Goal: Transaction & Acquisition: Purchase product/service

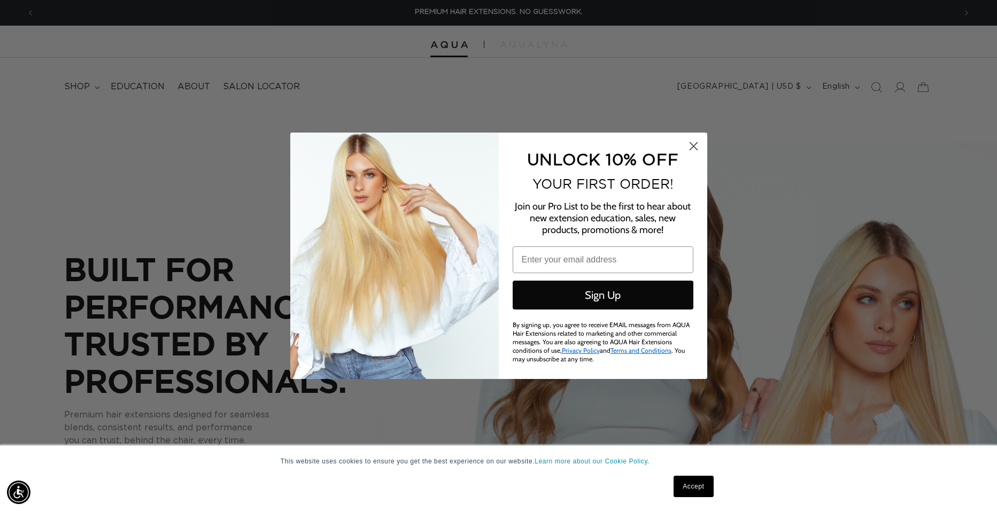
click at [694, 146] on circle "Close dialog" at bounding box center [693, 146] width 18 height 18
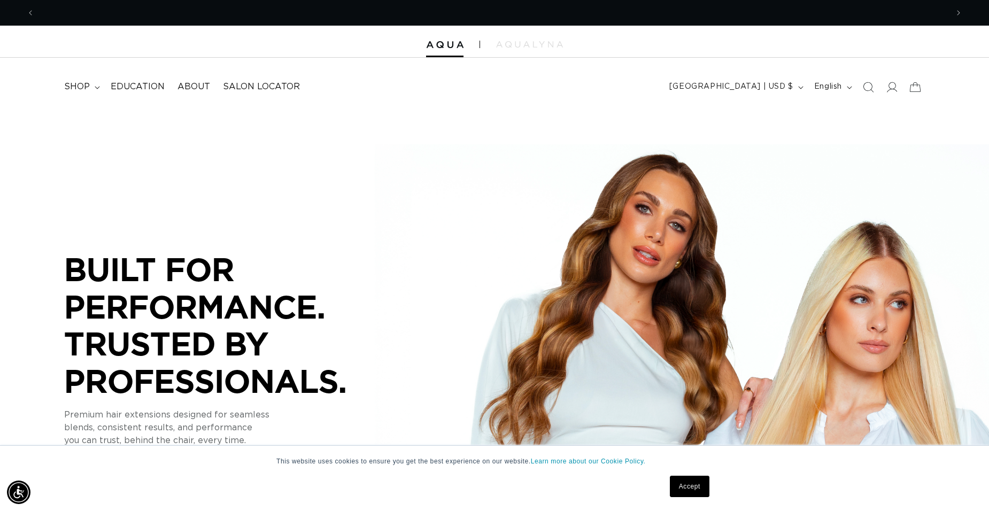
scroll to position [0, 1827]
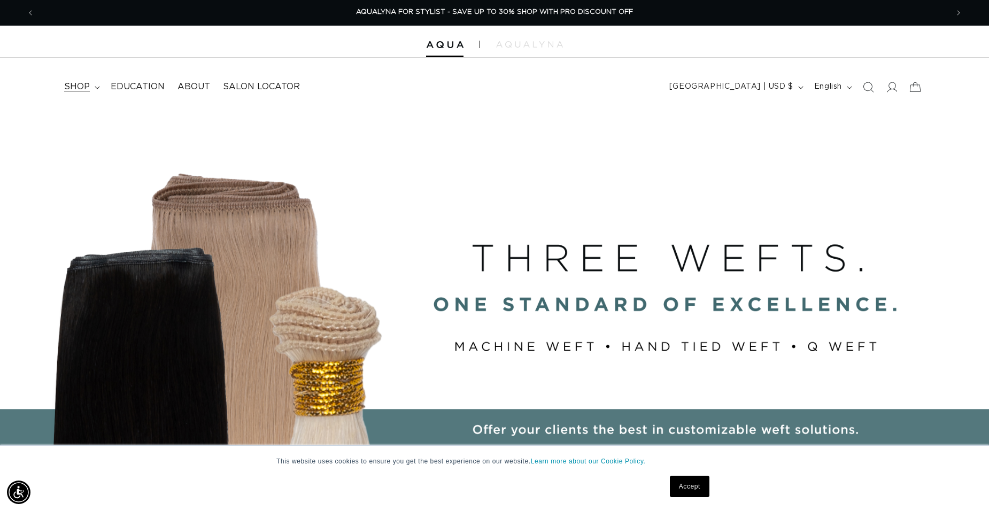
click at [83, 86] on span "shop" at bounding box center [77, 86] width 26 height 11
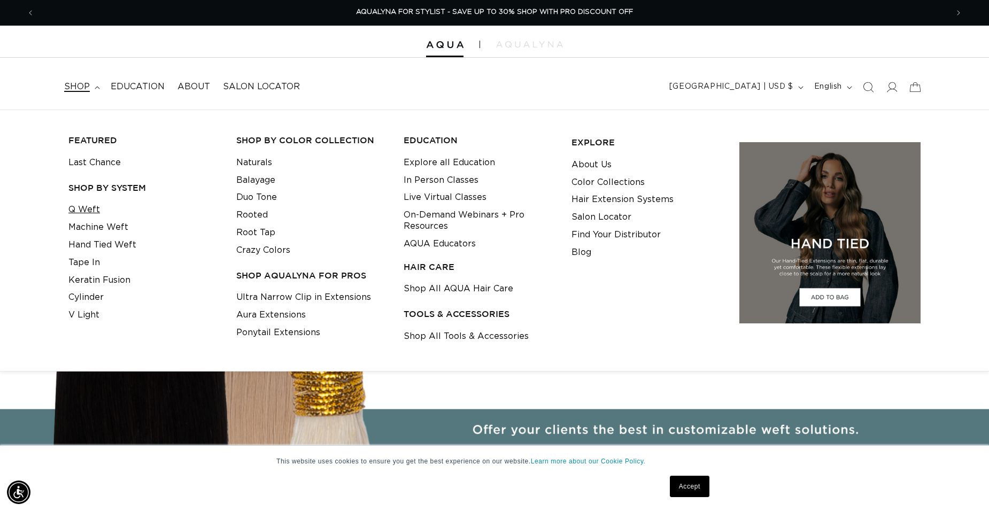
click at [90, 214] on link "Q Weft" at bounding box center [84, 210] width 32 height 18
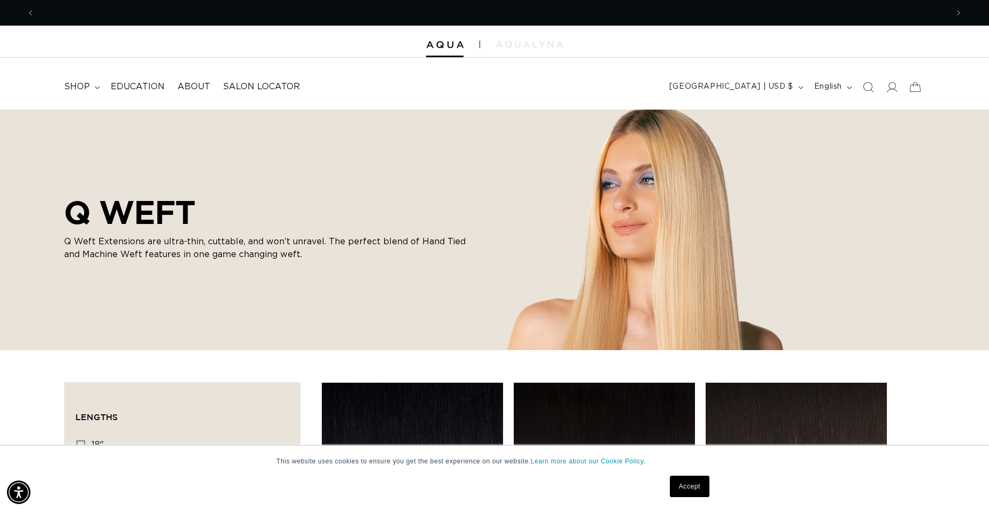
scroll to position [0, 1827]
click at [89, 88] on summary "shop" at bounding box center [81, 87] width 47 height 24
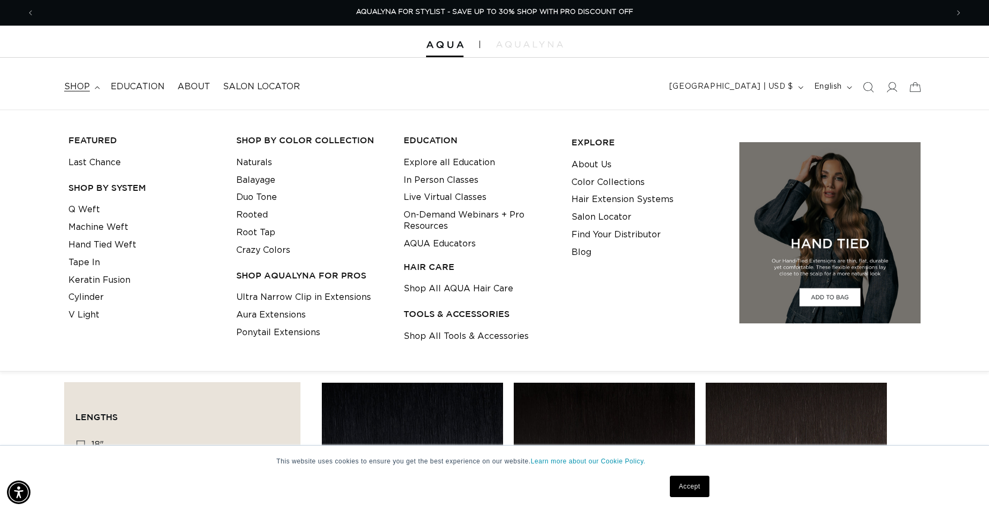
click at [514, 87] on header "FEATURED Last Chance SHOP BY SYSTEM Q Weft Hand Tied Weft Machine Weft Tape In …" at bounding box center [494, 84] width 989 height 52
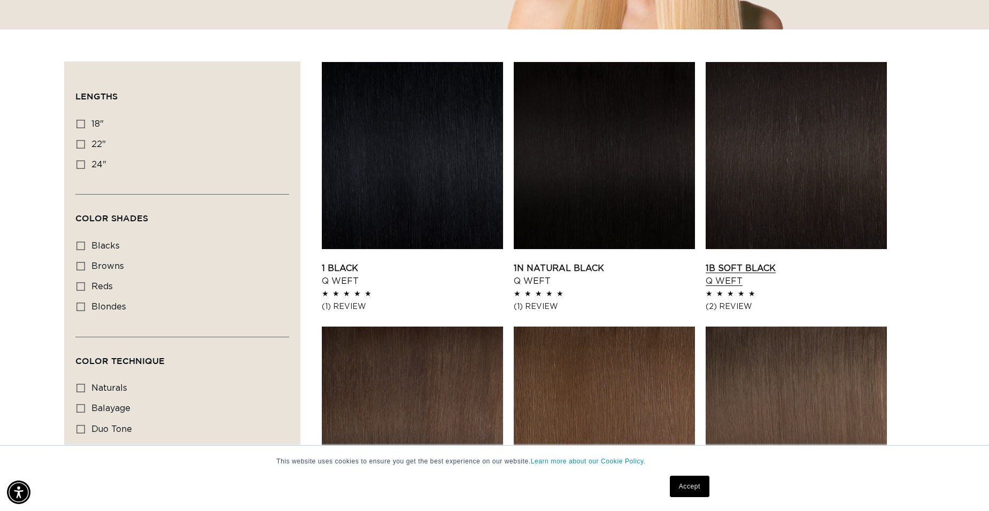
scroll to position [0, 0]
click at [77, 122] on rect at bounding box center [80, 123] width 7 height 7
click at [77, 122] on input "18" 18" (5 products)" at bounding box center [80, 124] width 9 height 9
checkbox input "true"
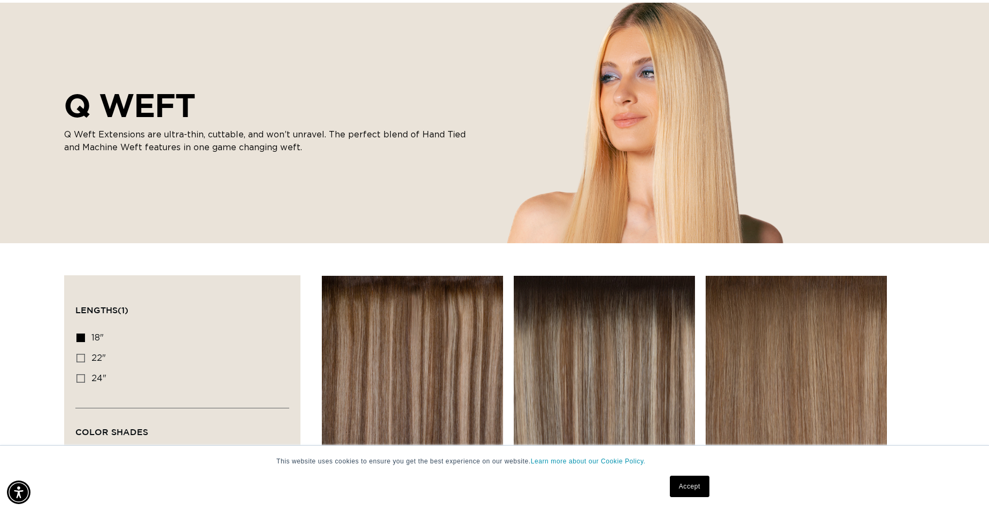
scroll to position [0, 1827]
click at [78, 334] on icon at bounding box center [80, 338] width 9 height 9
click at [78, 334] on input "18" 18" (5 products)" at bounding box center [80, 338] width 9 height 9
checkbox input "false"
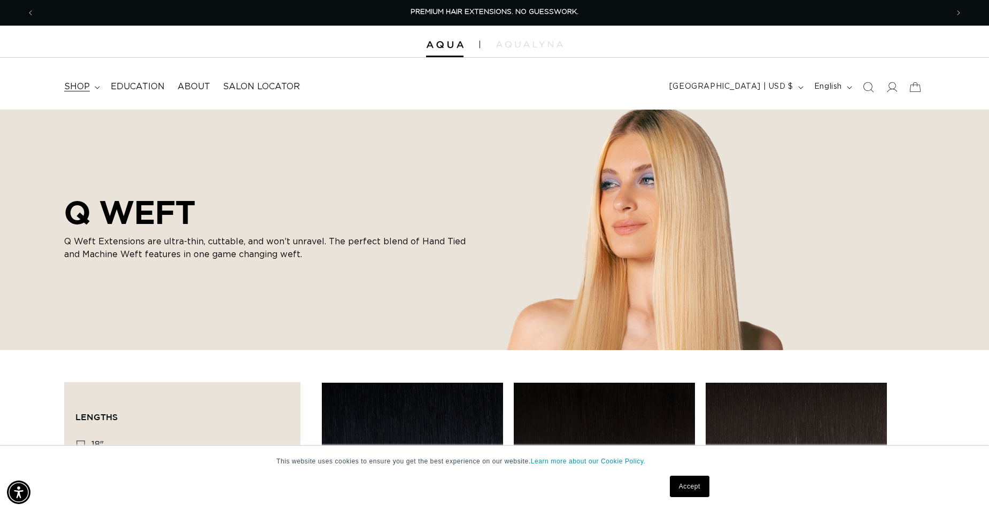
click at [71, 81] on summary "shop" at bounding box center [81, 87] width 47 height 24
click at [549, 91] on header "FEATURED Last Chance SHOP BY SYSTEM Q Weft Hand Tied Weft Machine Weft Tape In …" at bounding box center [494, 84] width 989 height 52
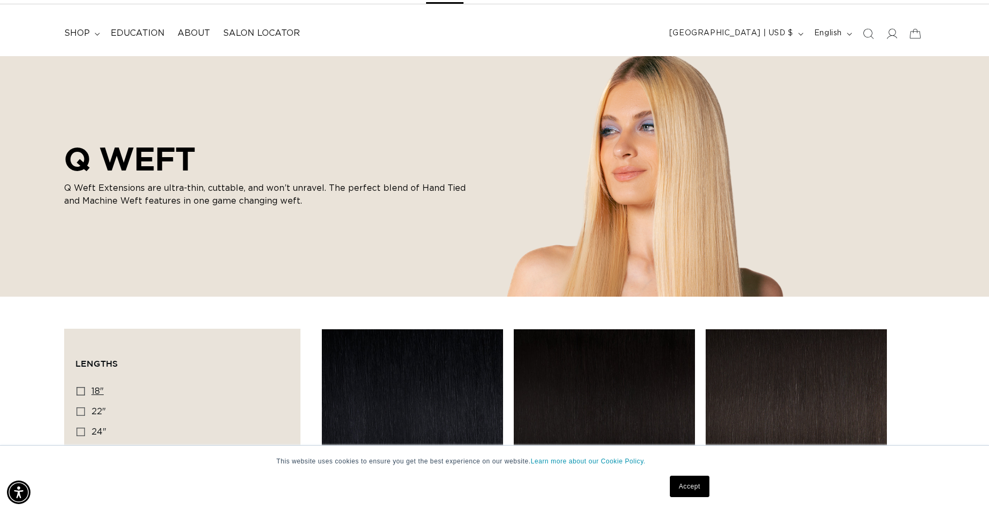
click at [78, 390] on icon at bounding box center [80, 391] width 9 height 9
click at [78, 390] on input "18" 18" (5 products)" at bounding box center [80, 391] width 9 height 9
checkbox input "true"
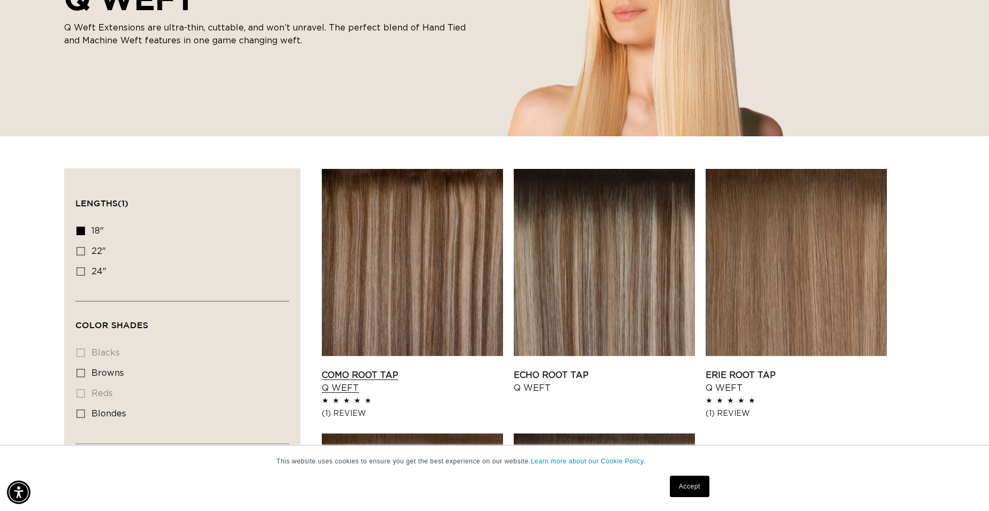
click at [428, 369] on link "Como Root Tap Q Weft" at bounding box center [412, 382] width 181 height 26
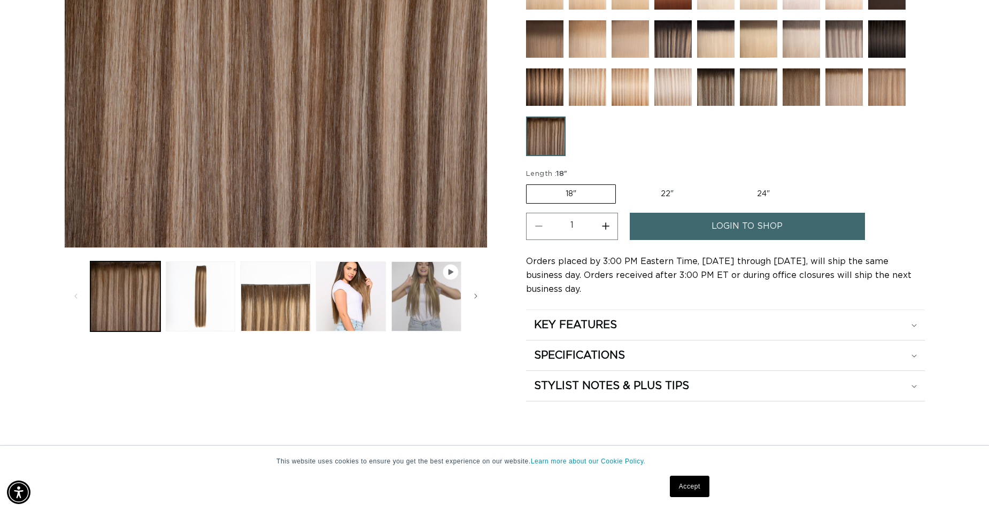
scroll to position [0, 913]
click at [709, 226] on link "login to shop" at bounding box center [747, 226] width 235 height 27
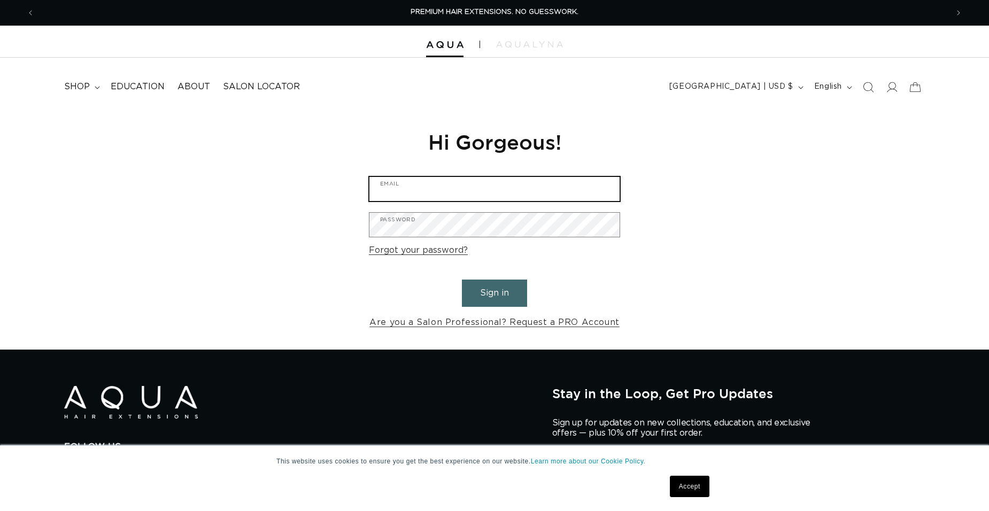
click at [538, 197] on input "Email" at bounding box center [495, 189] width 250 height 24
type input "leighmasonsalon@gmail.com"
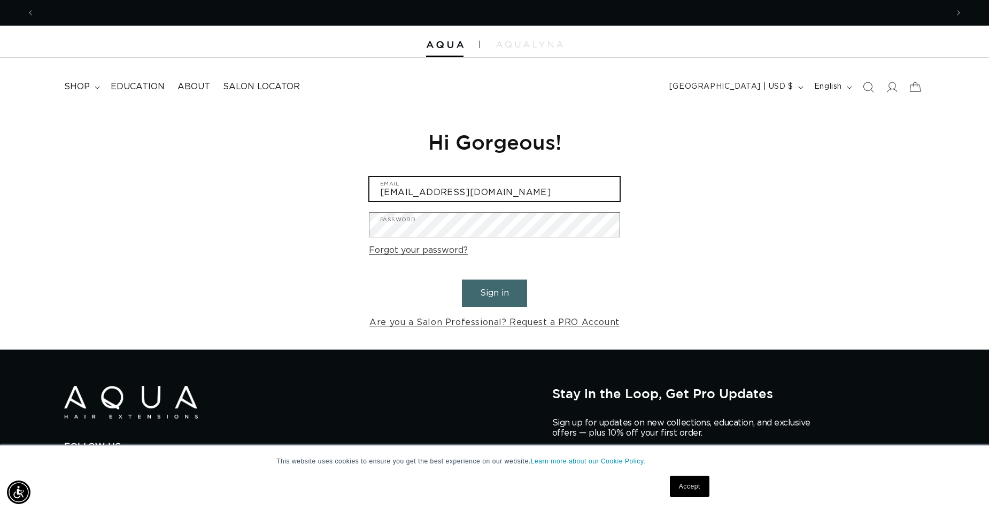
scroll to position [0, 1827]
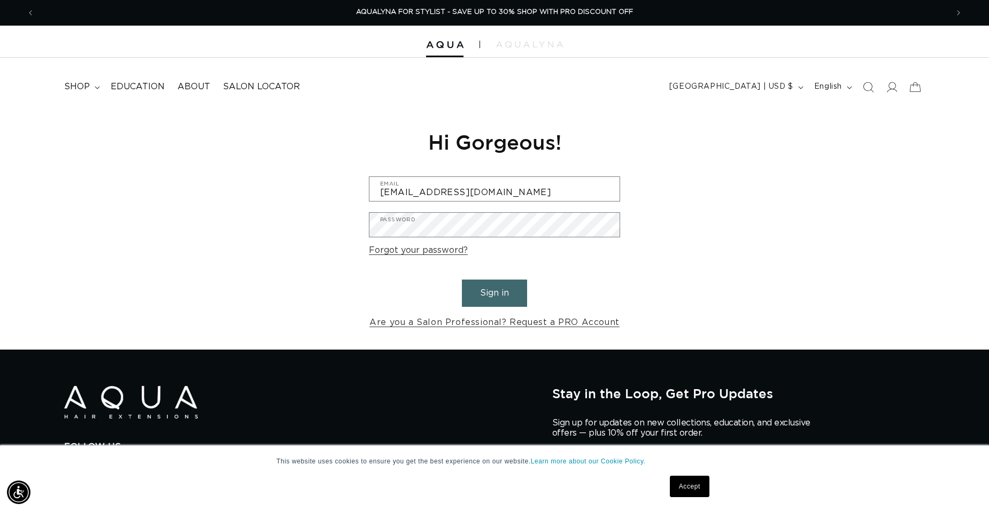
click at [802, 244] on div "Reset your password We will send you an email to reset your password Email Subm…" at bounding box center [494, 230] width 989 height 240
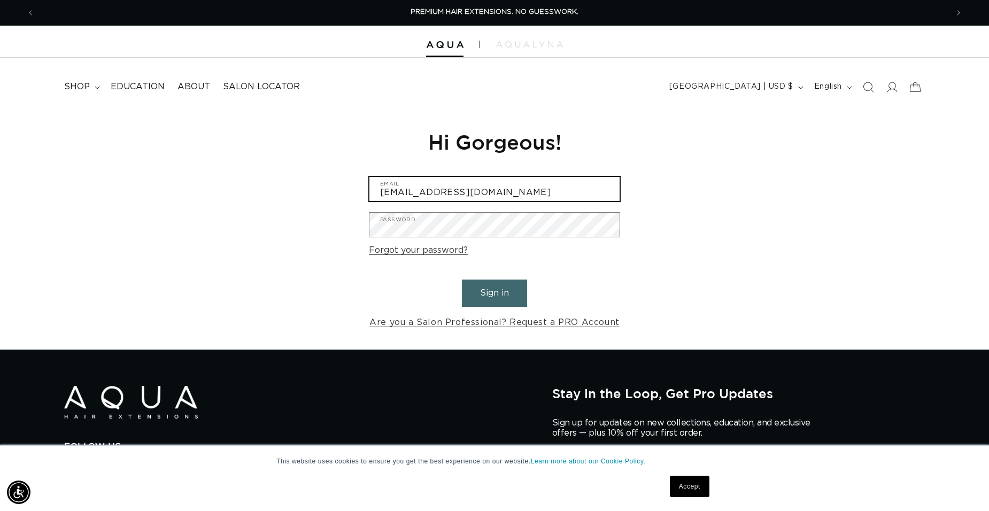
click at [586, 194] on input "leighmasonsalon@gmail.com" at bounding box center [495, 189] width 250 height 24
click at [815, 184] on div "Reset your password We will send you an email to reset your password Email Subm…" at bounding box center [494, 230] width 989 height 240
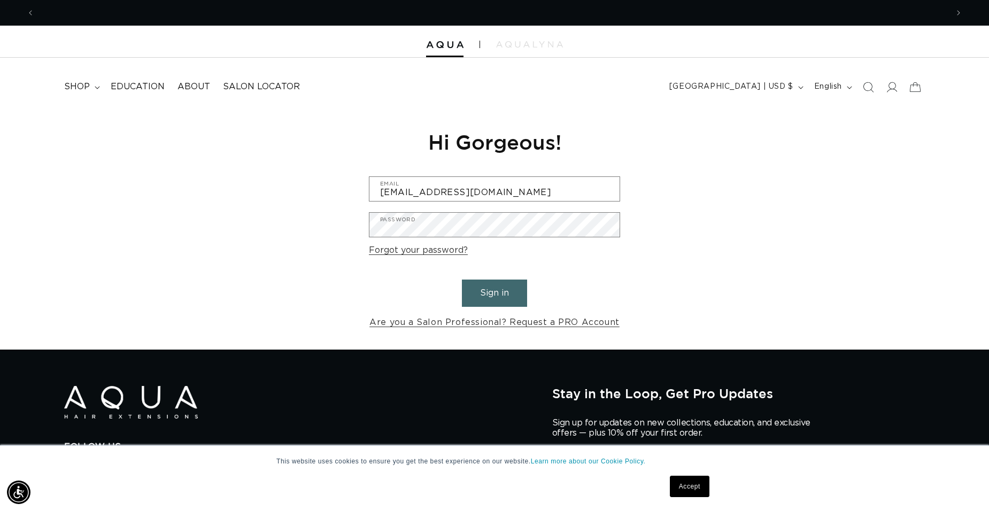
scroll to position [0, 1827]
